Goal: Obtain resource: Download file/media

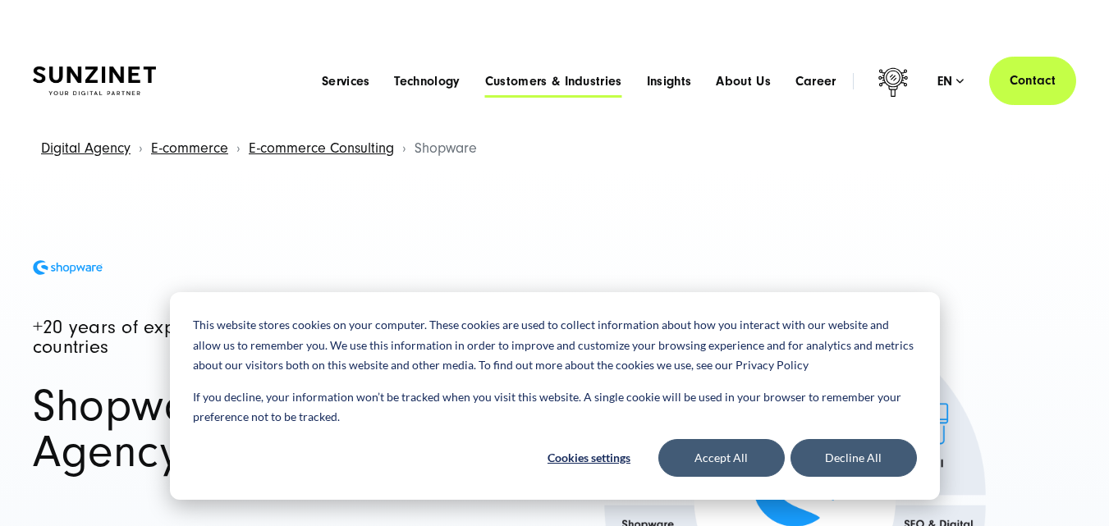
click at [595, 78] on span "Customers & Industries" at bounding box center [553, 81] width 137 height 16
click at [383, 76] on li "Technology Menu Tailored Technology Solutions With our technology stack, we hav…" at bounding box center [427, 80] width 90 height 17
click at [407, 72] on li "Technology Menu Tailored Technology Solutions With our technology stack, we hav…" at bounding box center [427, 80] width 90 height 17
click at [417, 81] on span "Technology" at bounding box center [427, 81] width 66 height 16
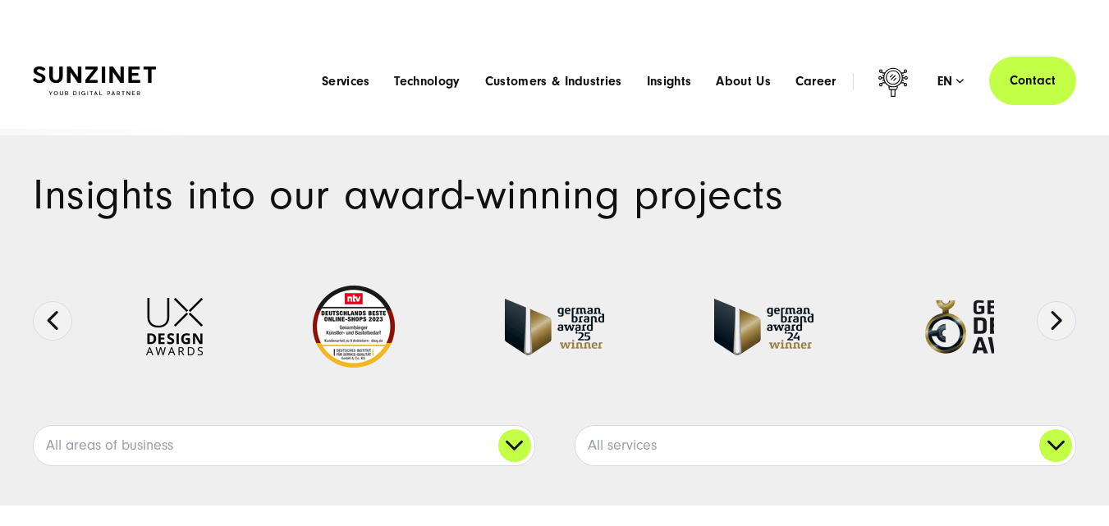
click at [443, 50] on header "Smart Search AI Here you can ask a specific question about our agency and our s…" at bounding box center [554, 81] width 1109 height 96
click at [433, 75] on span "Technology" at bounding box center [427, 81] width 66 height 16
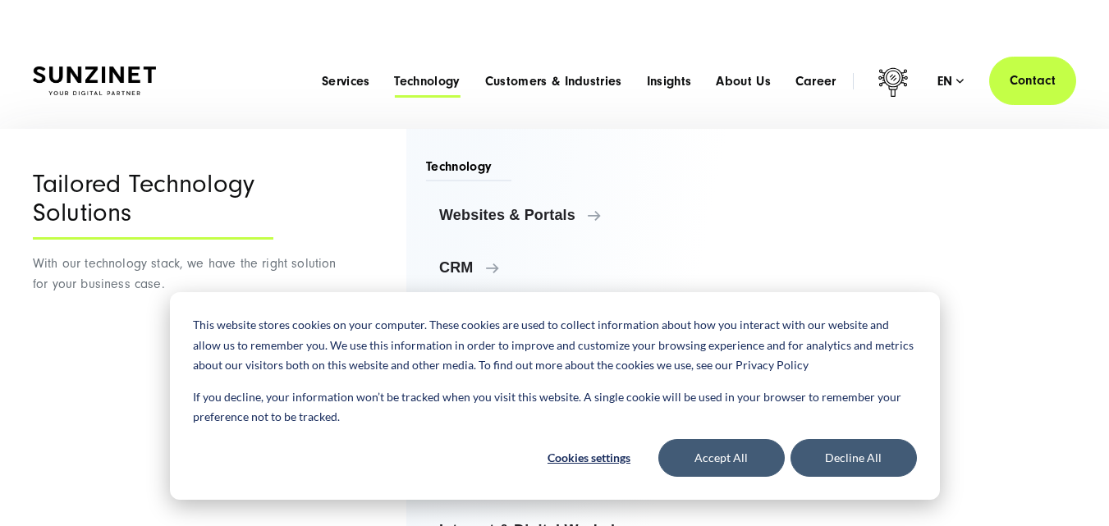
click at [433, 75] on span "Technology" at bounding box center [427, 81] width 66 height 16
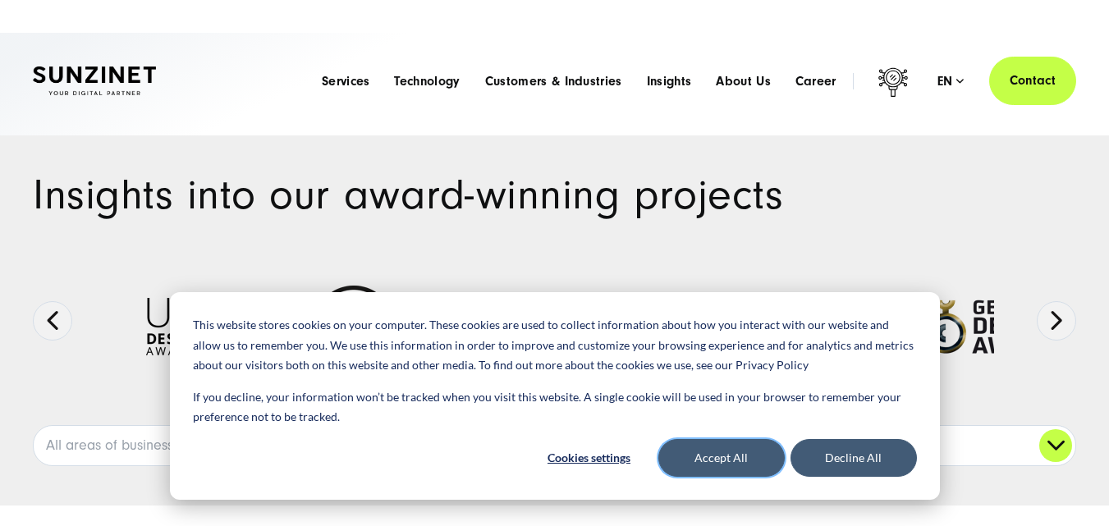
click at [714, 455] on button "Accept All" at bounding box center [721, 458] width 126 height 38
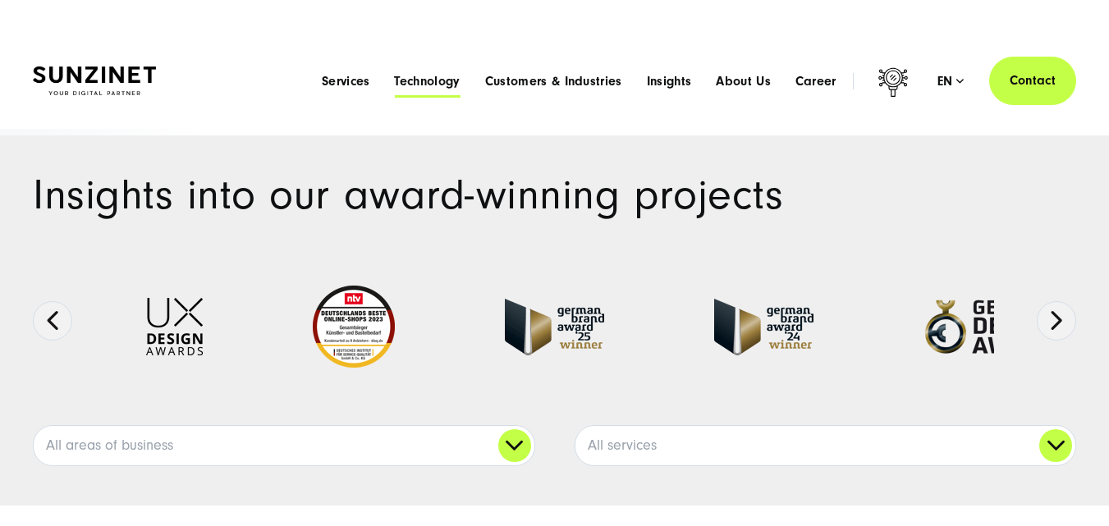
click at [437, 87] on span "Technology" at bounding box center [427, 81] width 66 height 16
click at [559, 85] on span "Customers & Industries" at bounding box center [553, 81] width 137 height 16
click at [667, 80] on span "Insights" at bounding box center [669, 81] width 45 height 16
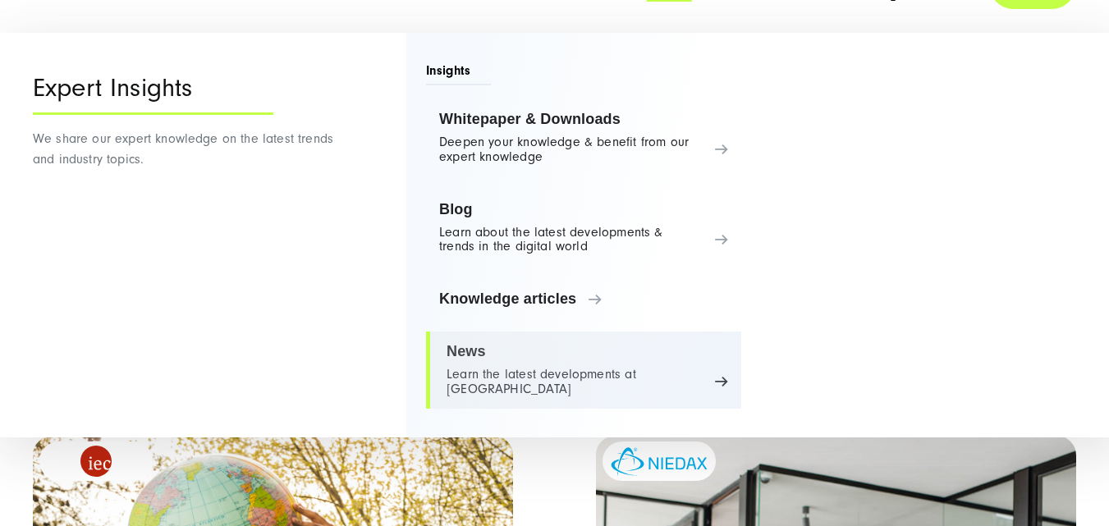
scroll to position [246, 0]
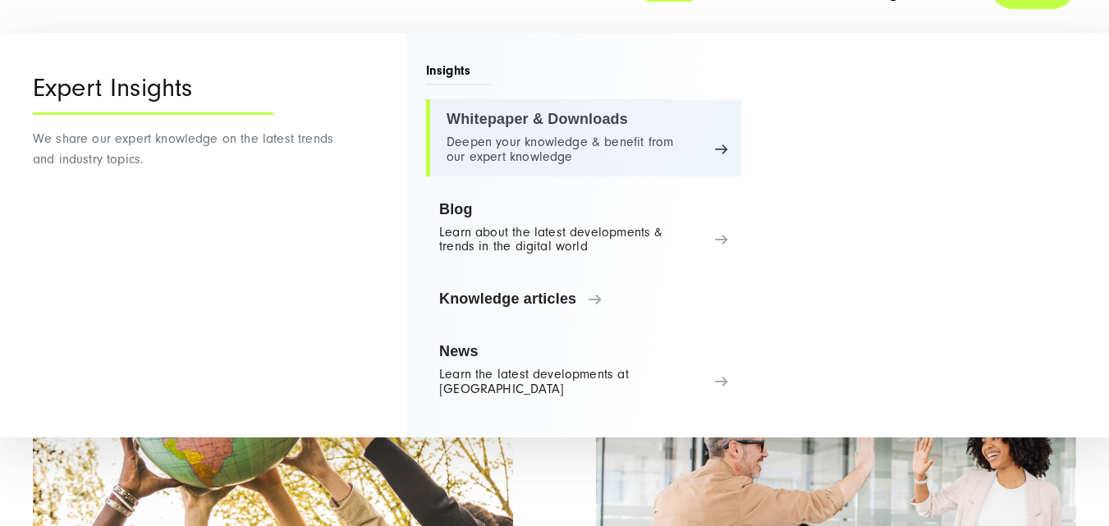
click at [626, 123] on link "Whitepaper & Downloads Deepen your knowledge & benefit from our expert knowledge" at bounding box center [583, 137] width 315 height 77
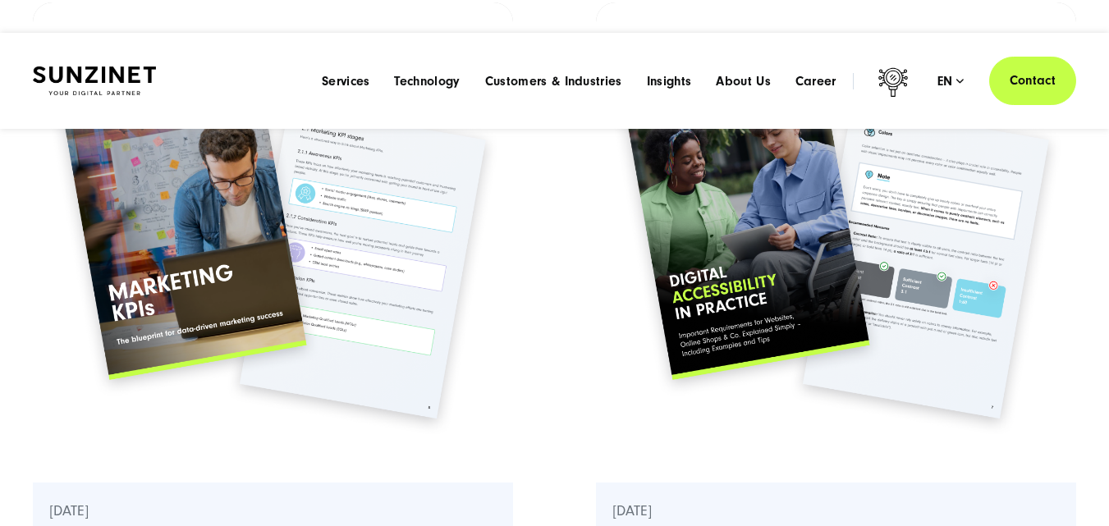
scroll to position [493, 0]
